Goal: Use online tool/utility: Utilize a website feature to perform a specific function

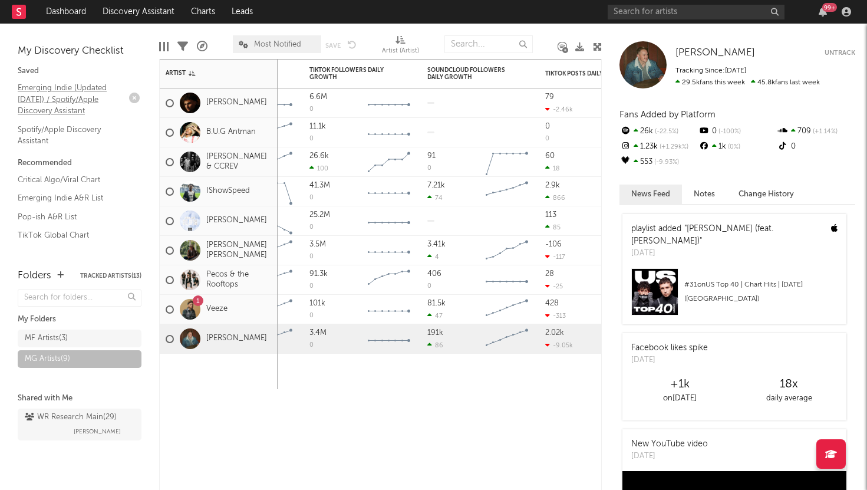
click at [67, 94] on link "Emerging Indie (Updated March 31) / Spotify/Apple Discovery Assistant" at bounding box center [74, 99] width 112 height 36
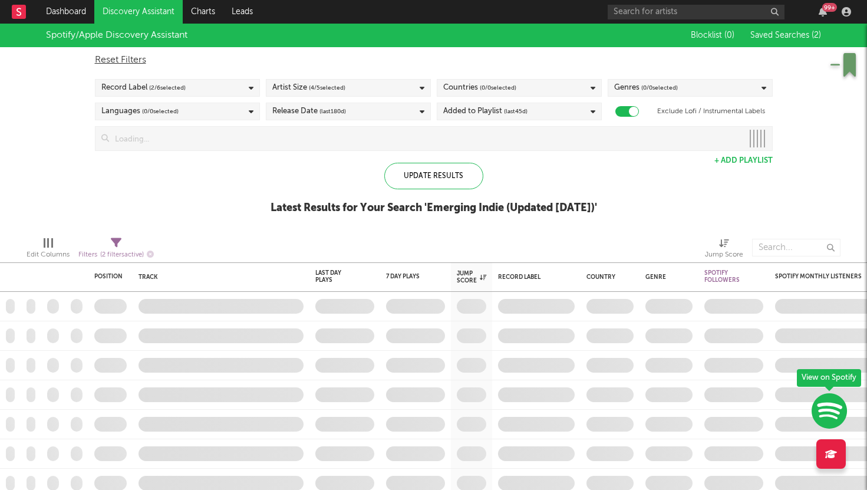
checkbox input "true"
click at [444, 184] on div "Update Results" at bounding box center [433, 176] width 99 height 27
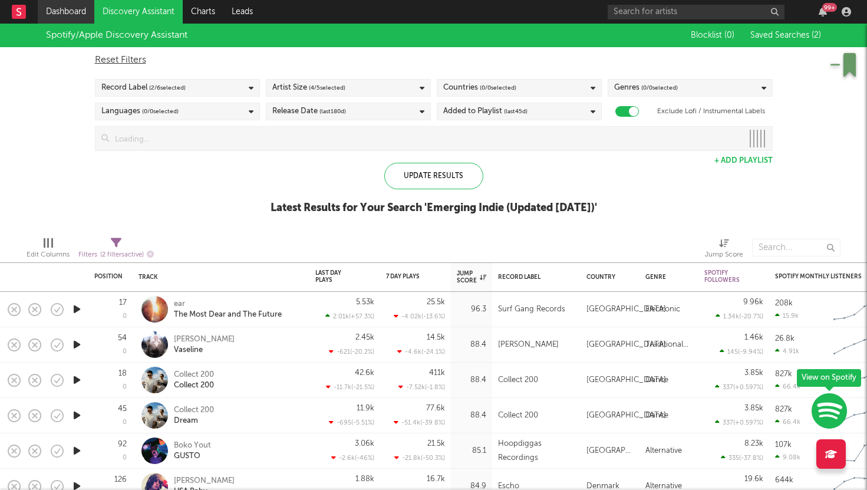
click at [67, 12] on link "Dashboard" at bounding box center [66, 12] width 57 height 24
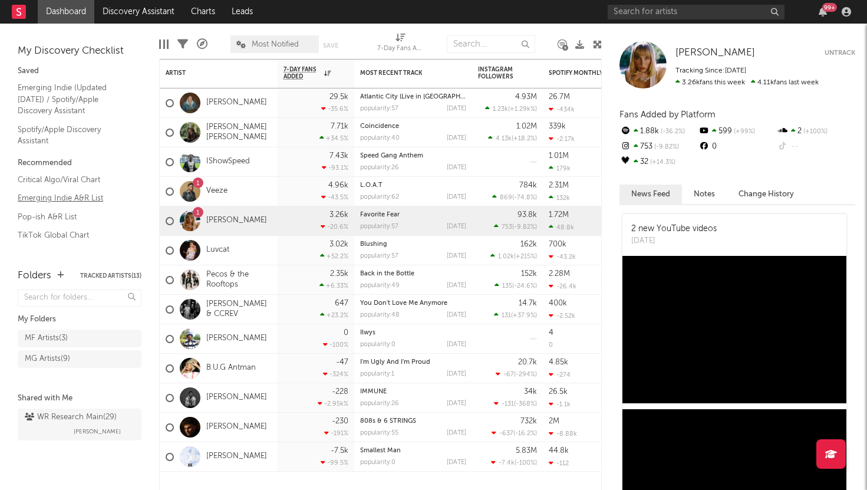
click at [49, 199] on link "Emerging Indie A&R List" at bounding box center [74, 197] width 112 height 13
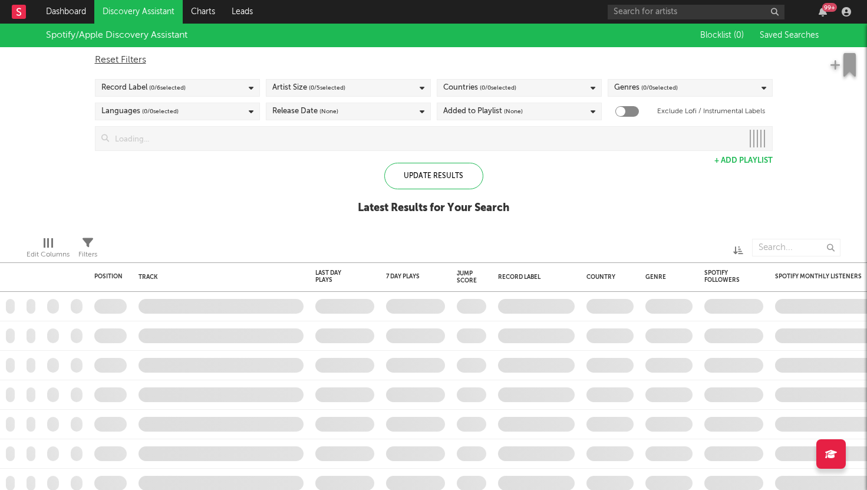
checkbox input "true"
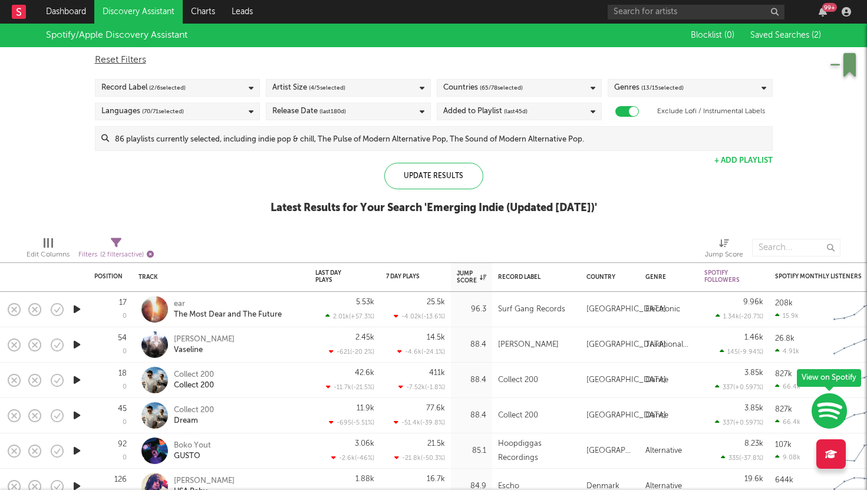
click at [150, 251] on icon "button" at bounding box center [150, 253] width 7 height 7
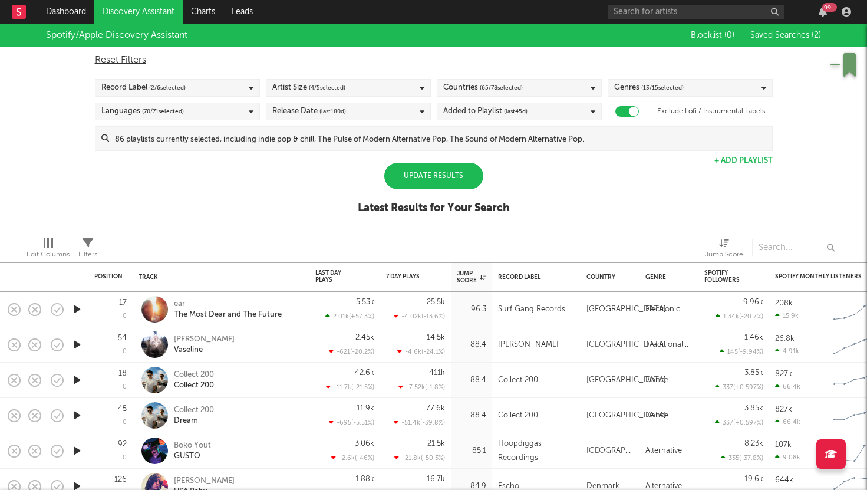
click at [423, 170] on div "Update Results" at bounding box center [433, 176] width 99 height 27
